Goal: Obtain resource: Obtain resource

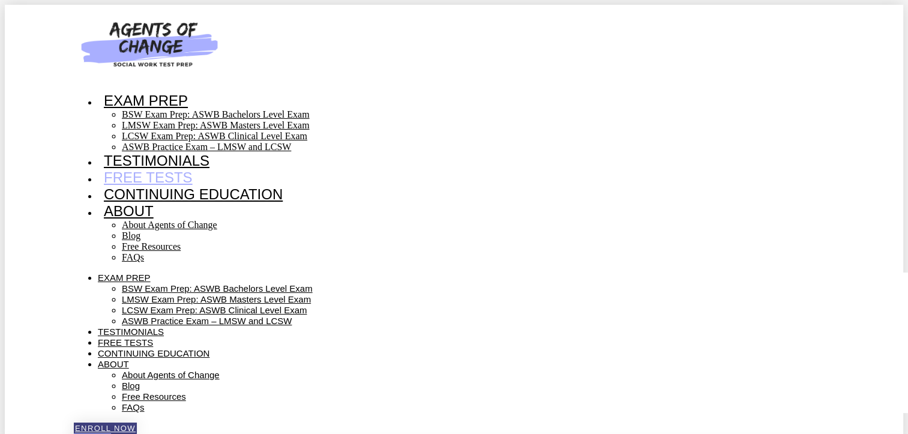
click at [152, 182] on link "Free Tests" at bounding box center [148, 177] width 101 height 16
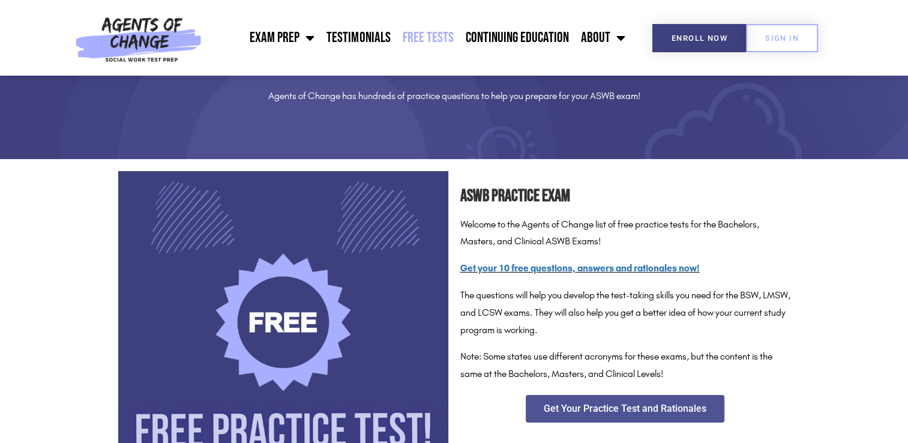
scroll to position [120, 0]
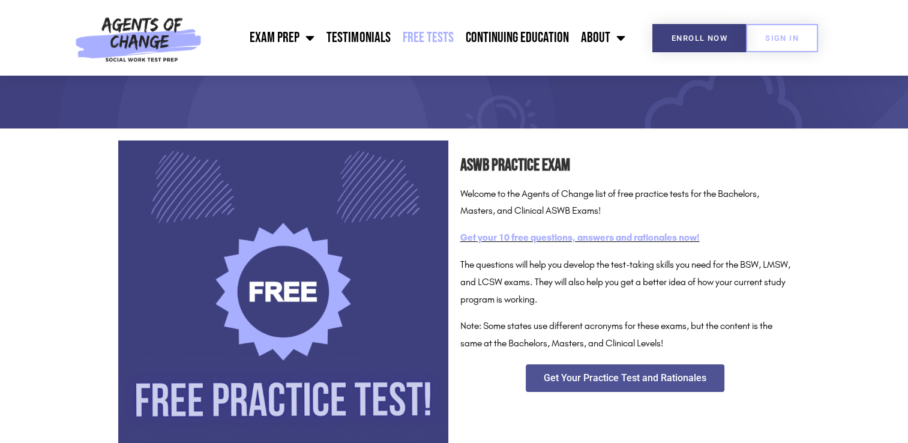
click at [539, 239] on link "Get your 10 free questions, answers and rationales now!" at bounding box center [581, 237] width 240 height 11
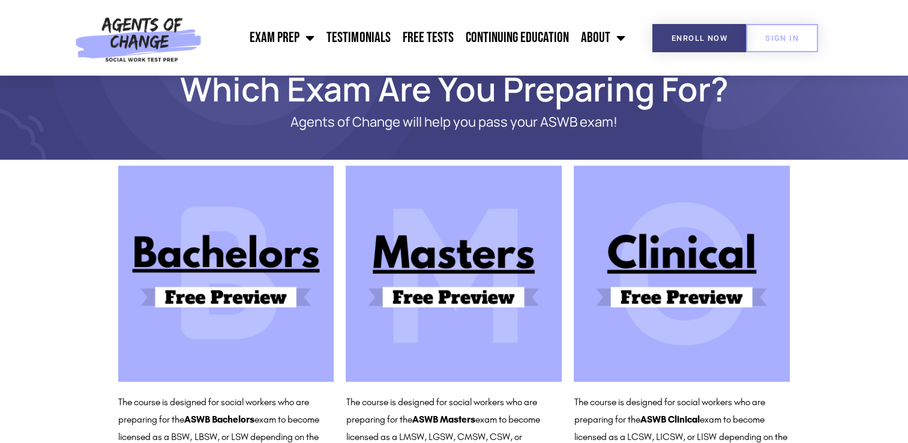
scroll to position [60, 0]
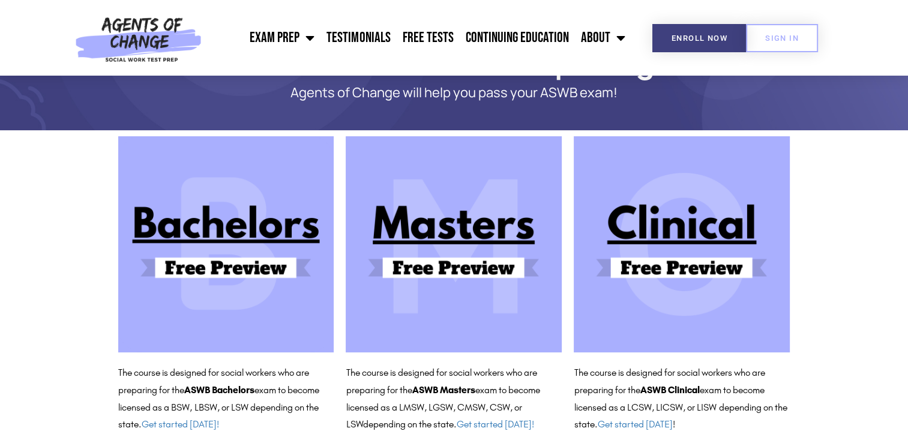
click at [682, 239] on img at bounding box center [682, 244] width 216 height 216
